Goal: Book appointment/travel/reservation

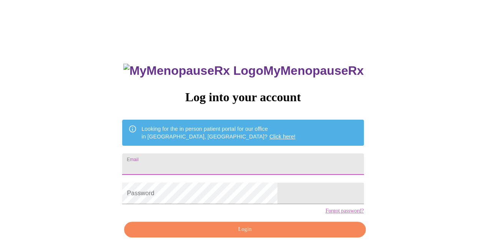
click at [283, 154] on input "Email" at bounding box center [242, 165] width 241 height 22
type input "amyquartuccio@gmail.com"
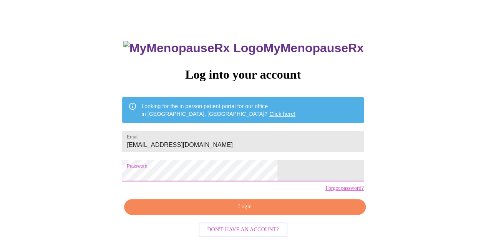
scroll to position [34, 0]
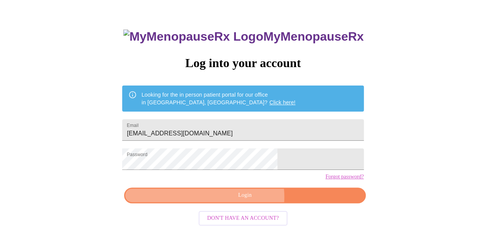
click at [247, 200] on span "Login" at bounding box center [244, 196] width 223 height 10
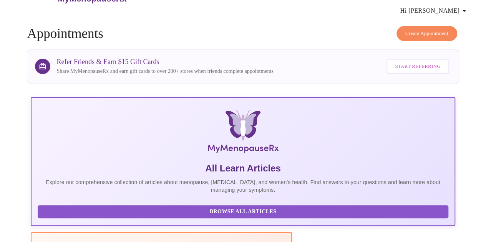
scroll to position [34, 0]
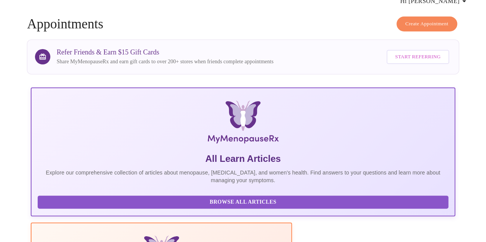
click at [419, 20] on span "Create Appointment" at bounding box center [426, 24] width 43 height 9
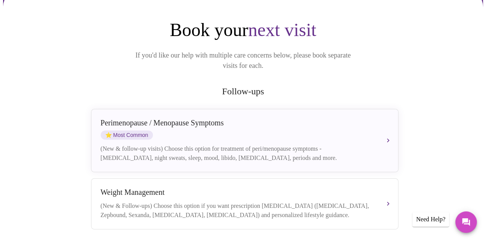
scroll to position [77, 0]
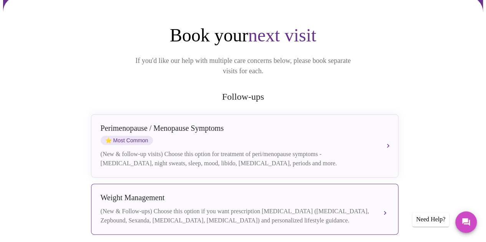
click at [290, 194] on div "Weight Management" at bounding box center [237, 198] width 273 height 9
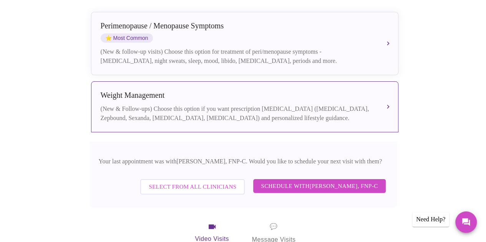
scroll to position [192, 0]
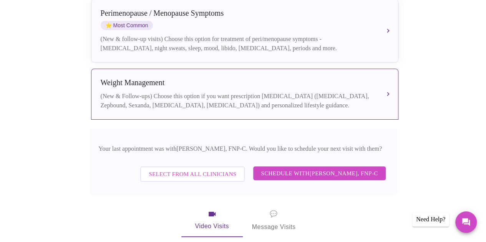
click at [281, 169] on span "Schedule with Elizabeth Hederman, FNP-C" at bounding box center [319, 174] width 117 height 10
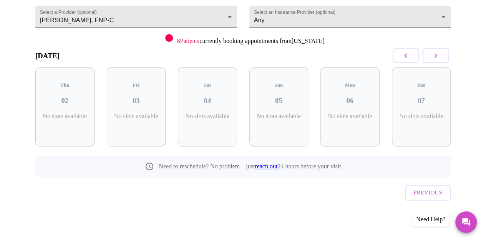
scroll to position [59, 0]
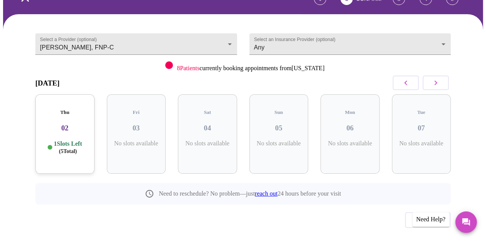
click at [437, 78] on icon "button" at bounding box center [435, 82] width 9 height 9
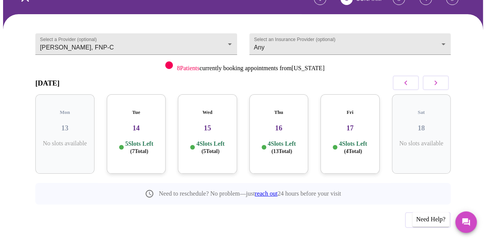
click at [437, 78] on icon "button" at bounding box center [435, 82] width 9 height 9
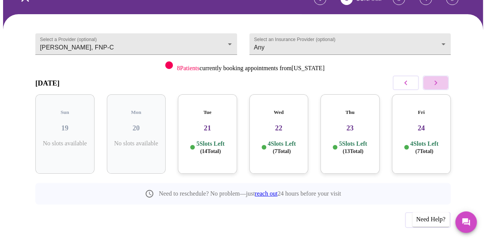
click at [437, 78] on icon "button" at bounding box center [435, 82] width 9 height 9
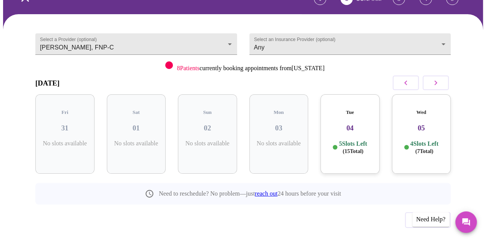
click at [410, 78] on icon "button" at bounding box center [405, 82] width 9 height 9
click at [341, 124] on h3 "29" at bounding box center [349, 128] width 47 height 8
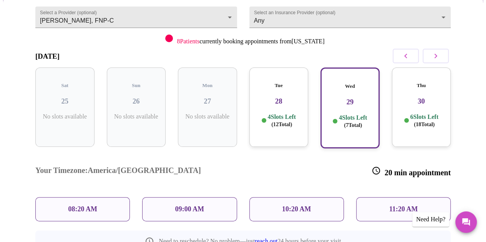
scroll to position [98, 0]
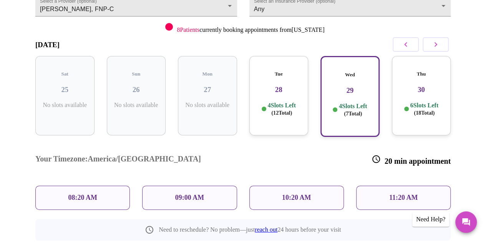
click at [313, 186] on div "10:20 AM" at bounding box center [296, 198] width 94 height 24
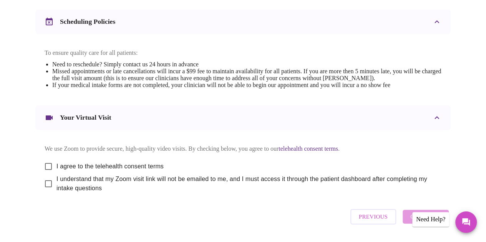
scroll to position [307, 0]
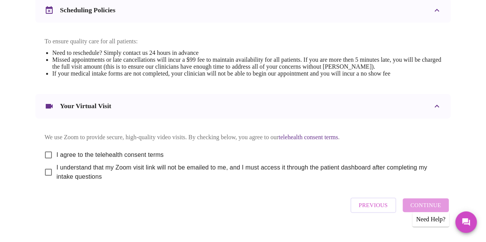
click at [47, 149] on input "I agree to the telehealth consent terms" at bounding box center [48, 155] width 16 height 16
checkbox input "true"
click at [45, 170] on input "I understand that my Zoom visit link will not be emailed to me, and I must acce…" at bounding box center [48, 172] width 16 height 16
checkbox input "true"
click at [413, 205] on button "Continue" at bounding box center [425, 205] width 46 height 14
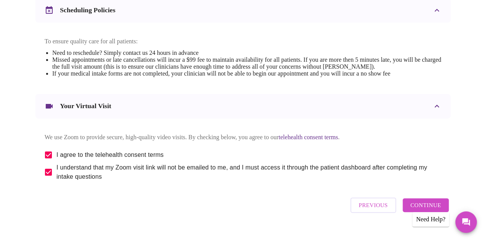
scroll to position [84, 0]
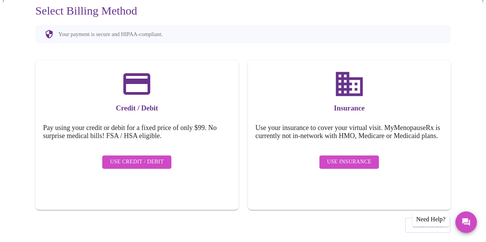
click at [344, 157] on span "Use Insurance" at bounding box center [349, 162] width 44 height 10
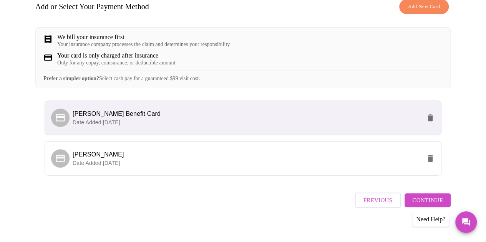
scroll to position [131, 0]
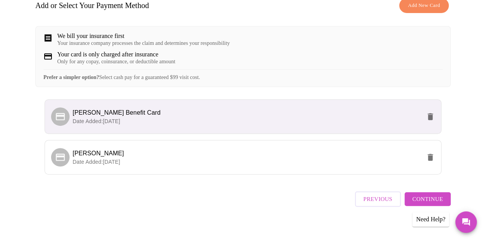
click at [288, 125] on li "Flores Benefit Card Date Added: 11-14-2024" at bounding box center [243, 116] width 397 height 35
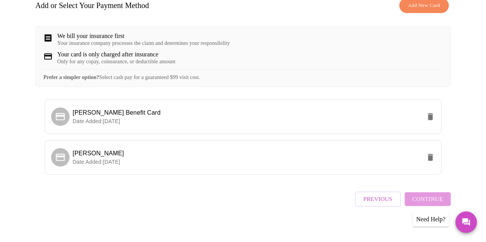
click at [429, 197] on div "Previous Continue" at bounding box center [403, 197] width 96 height 27
click at [228, 117] on p "Date Added: 11-14-2024" at bounding box center [247, 121] width 348 height 8
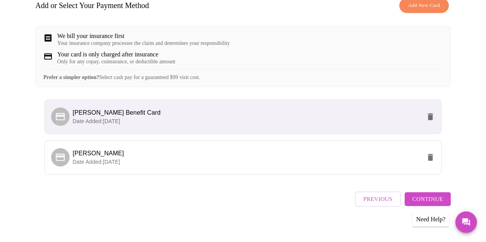
click at [422, 196] on span "Continue" at bounding box center [427, 199] width 31 height 10
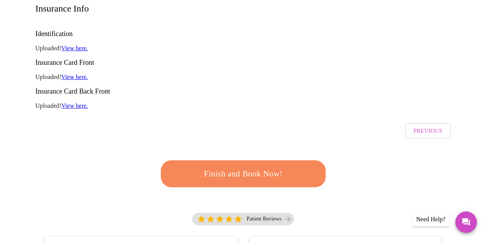
click at [259, 167] on span "Finish and Book Now!" at bounding box center [243, 174] width 142 height 14
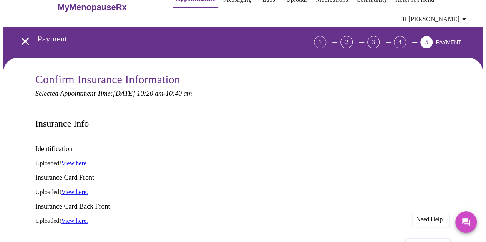
scroll to position [5, 0]
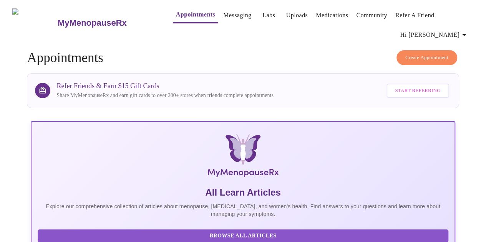
click at [286, 17] on link "Uploads" at bounding box center [297, 15] width 22 height 11
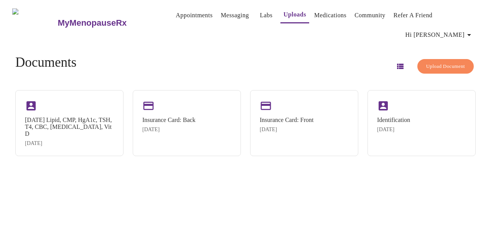
click at [260, 17] on link "Labs" at bounding box center [266, 15] width 13 height 11
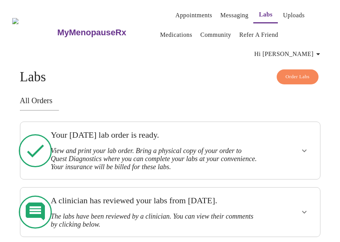
click at [289, 73] on span "Order Labs" at bounding box center [298, 77] width 24 height 9
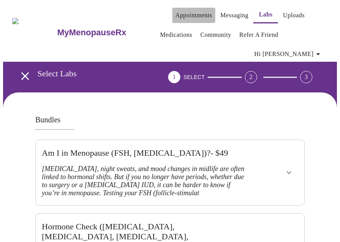
click at [192, 13] on link "Appointments" at bounding box center [193, 15] width 37 height 11
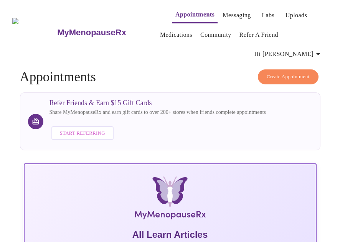
click at [272, 73] on span "Create Appointment" at bounding box center [288, 77] width 43 height 9
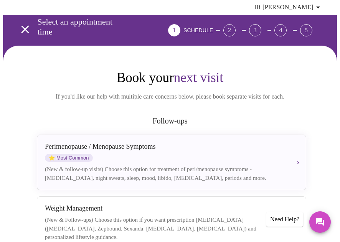
scroll to position [115, 0]
